Goal: Transaction & Acquisition: Obtain resource

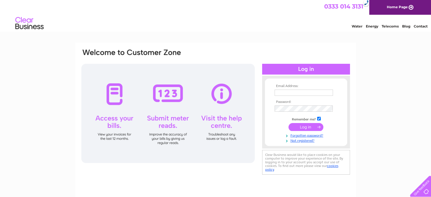
click at [319, 90] on input "text" at bounding box center [304, 93] width 58 height 6
type input "kerry.mcphail@christie.com"
click at [311, 124] on input "submit" at bounding box center [306, 127] width 35 height 8
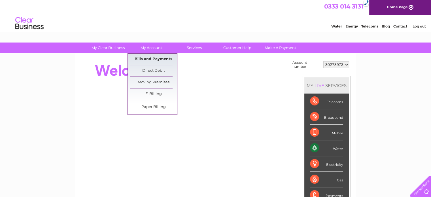
click at [151, 61] on link "Bills and Payments" at bounding box center [153, 59] width 47 height 11
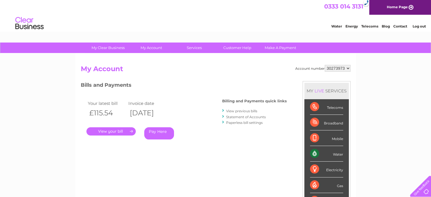
click at [115, 130] on link "." at bounding box center [110, 131] width 49 height 8
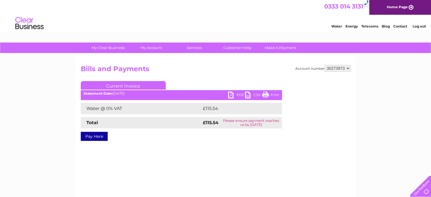
click at [233, 94] on link "PDF" at bounding box center [236, 96] width 17 height 8
